Goal: Find specific page/section: Find specific page/section

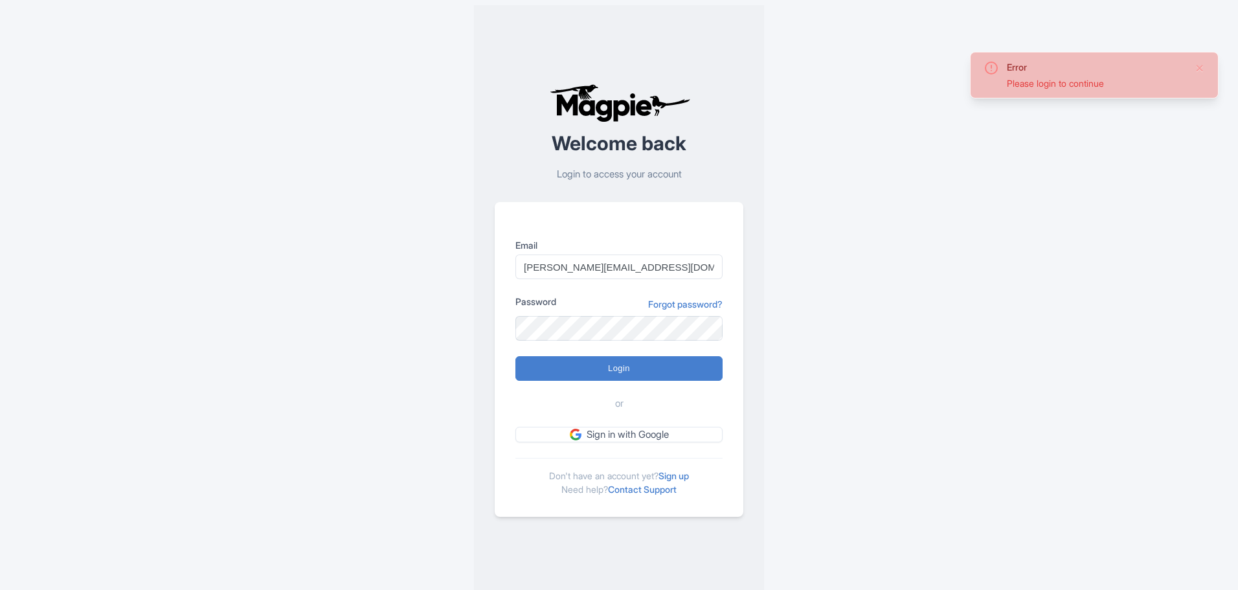
click at [612, 361] on input "Login" at bounding box center [618, 368] width 207 height 25
type input "Logging in..."
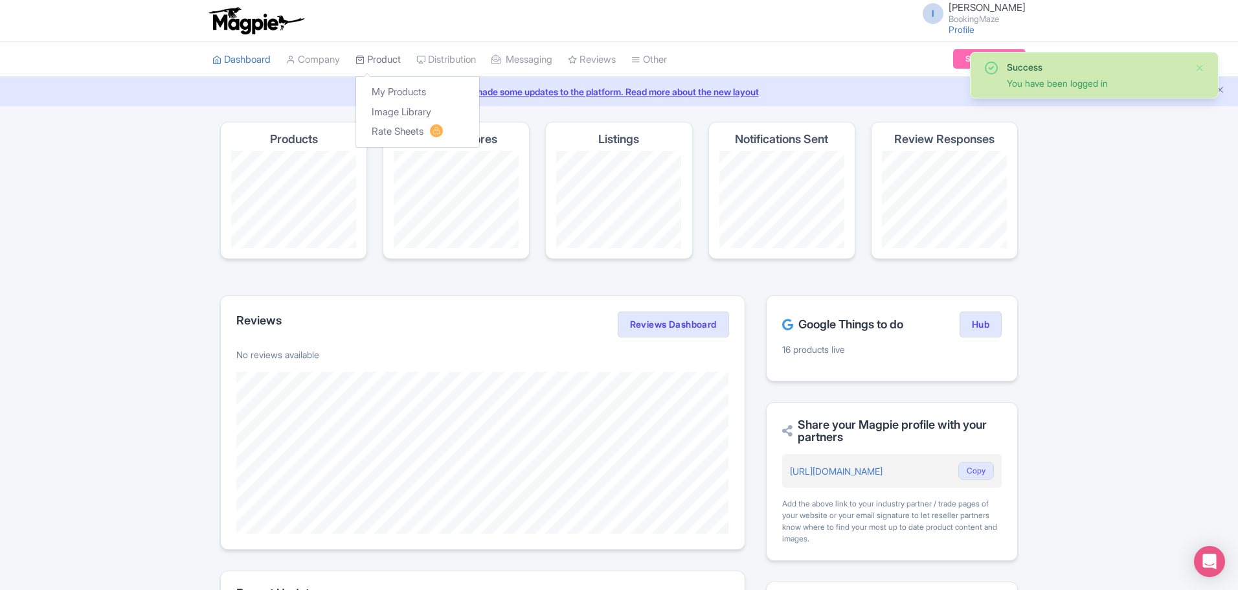
click at [382, 69] on link "Product" at bounding box center [377, 60] width 45 height 36
